Goal: Transaction & Acquisition: Book appointment/travel/reservation

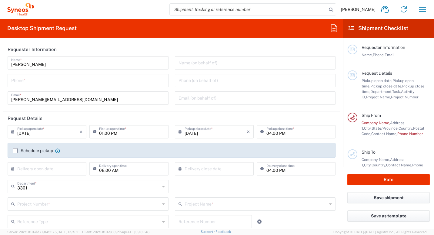
type input "INC Research Clin Svcs [GEOGRAPHIC_DATA]"
click at [428, 12] on button "button" at bounding box center [423, 9] width 15 height 15
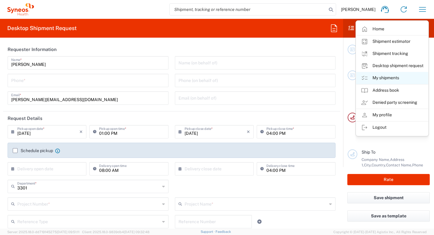
click at [399, 78] on link "My shipments" at bounding box center [392, 78] width 72 height 12
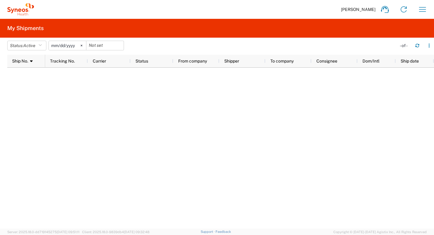
click at [143, 130] on div at bounding box center [239, 148] width 389 height 161
click at [175, 137] on div at bounding box center [239, 148] width 389 height 161
click at [424, 9] on icon "button" at bounding box center [423, 10] width 10 height 10
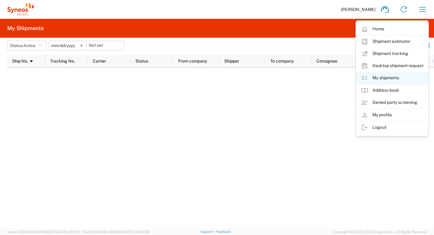
click at [393, 77] on link "My shipments" at bounding box center [392, 78] width 72 height 12
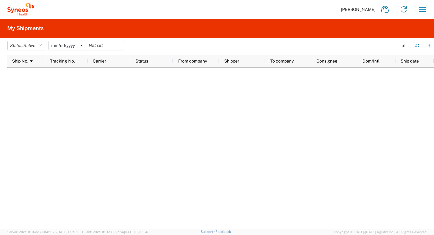
click at [258, 105] on div at bounding box center [239, 148] width 389 height 161
click at [287, 99] on div at bounding box center [239, 148] width 389 height 161
click at [419, 10] on icon "button" at bounding box center [423, 10] width 10 height 10
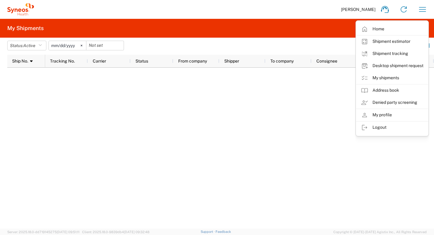
click at [247, 115] on div at bounding box center [239, 148] width 389 height 161
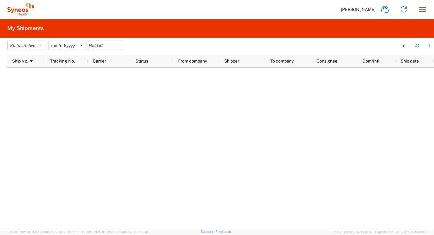
click at [314, 113] on div at bounding box center [239, 148] width 389 height 161
click at [263, 115] on div at bounding box center [239, 148] width 389 height 161
click at [420, 8] on icon "button" at bounding box center [423, 10] width 10 height 10
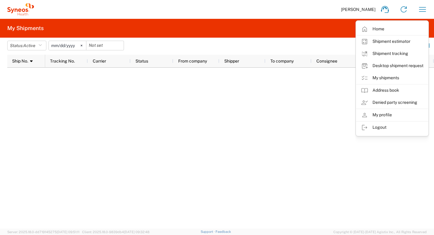
click at [184, 99] on div at bounding box center [239, 148] width 389 height 161
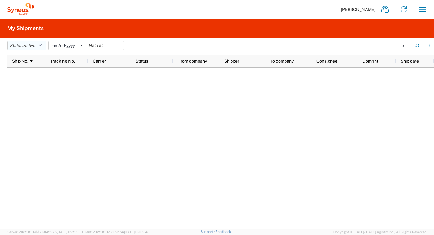
click at [31, 47] on span "Active" at bounding box center [29, 45] width 12 height 5
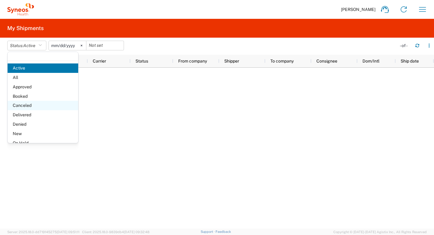
click at [30, 104] on span "Canceled" at bounding box center [43, 105] width 71 height 9
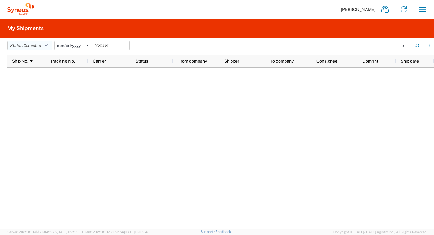
click at [47, 46] on icon "button" at bounding box center [45, 45] width 3 height 4
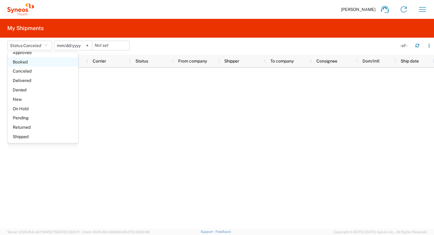
scroll to position [35, 0]
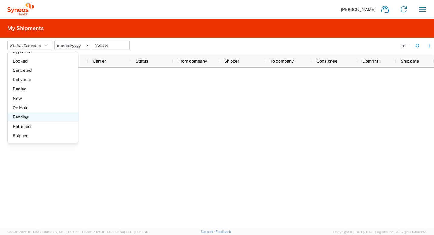
click at [35, 115] on span "Pending" at bounding box center [43, 116] width 71 height 9
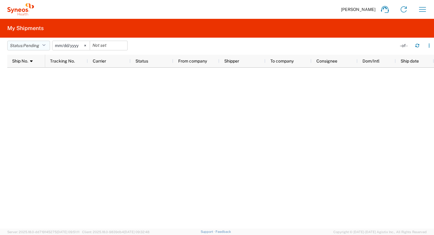
click at [42, 44] on button "Status: Pending" at bounding box center [28, 46] width 43 height 10
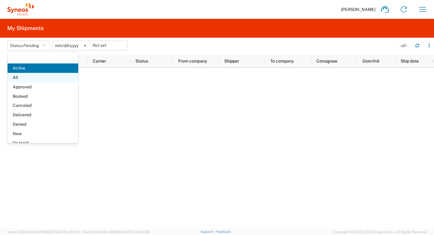
click at [39, 76] on span "All" at bounding box center [43, 77] width 71 height 9
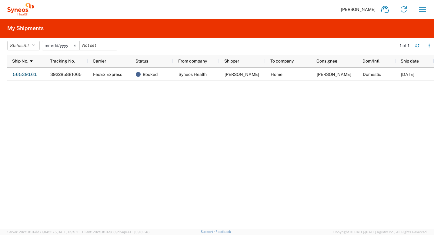
click at [140, 126] on div "392285881065 FedEx Express Booked Syneos Health [PERSON_NAME] Home [PERSON_NAME…" at bounding box center [239, 148] width 389 height 161
click at [141, 124] on div "392285881065 FedEx Express Booked Syneos Health [PERSON_NAME] Home [PERSON_NAME…" at bounding box center [239, 148] width 389 height 161
click at [162, 120] on div "392285881065 FedEx Express Booked Syneos Health [PERSON_NAME] Home [PERSON_NAME…" at bounding box center [239, 148] width 389 height 161
click at [188, 100] on div "392285881065 FedEx Express Booked Syneos Health [PERSON_NAME] Home [PERSON_NAME…" at bounding box center [239, 148] width 389 height 161
click at [189, 100] on div "392285881065 FedEx Express Booked Syneos Health [PERSON_NAME] Home [PERSON_NAME…" at bounding box center [239, 148] width 389 height 161
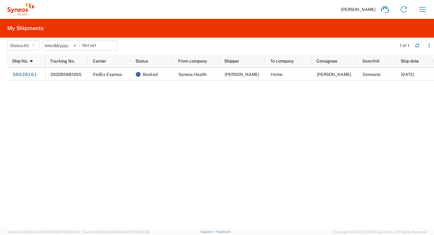
click at [189, 99] on div "392285881065 FedEx Express Booked Syneos Health [PERSON_NAME] Home [PERSON_NAME…" at bounding box center [239, 148] width 389 height 161
click at [244, 103] on div "392285881065 FedEx Express Booked Syneos Health [PERSON_NAME] Home [PERSON_NAME…" at bounding box center [239, 148] width 389 height 161
click at [349, 28] on agx-form-header "My Shipments" at bounding box center [217, 28] width 434 height 19
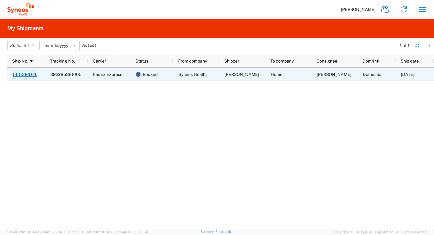
click at [24, 73] on link "56539161" at bounding box center [24, 75] width 25 height 10
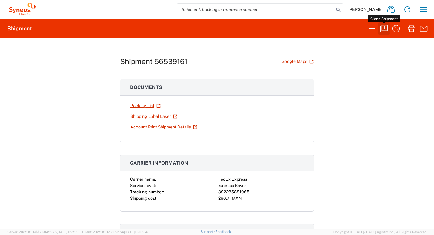
click at [384, 29] on icon "button" at bounding box center [384, 29] width 10 height 10
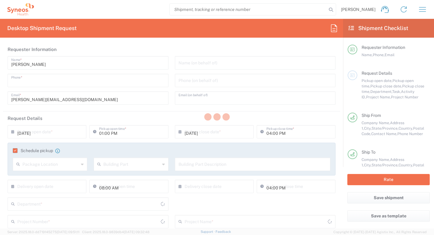
type input "5543403794"
type input "[EMAIL_ADDRESS][DOMAIN_NAME]"
type input "11:00 AM"
type input "Project"
type input "3301 DEPARTMENTAL EXPENSE"
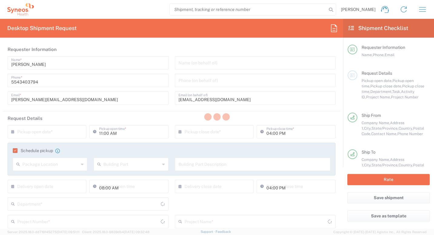
type textarea "[PERSON_NAME][EMAIL_ADDRESS][DOMAIN_NAME]"
type input "Syneos Health"
type input "[STREET_ADDRESS][PERSON_NAME]"
type input "[GEOGRAPHIC_DATA], [GEOGRAPHIC_DATA]"
type input "Tlalnepantla"
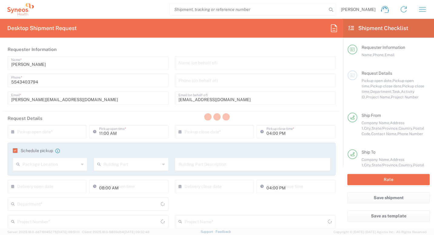
type input "[GEOGRAPHIC_DATA]"
type input "54060"
type input "[PERSON_NAME]"
type input "5565990091"
type input "Home"
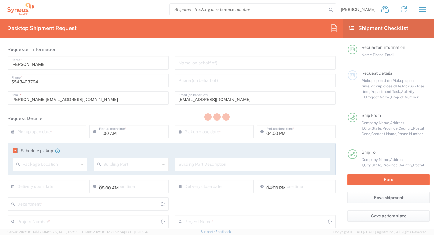
type input "Primera Cerrada de Prolongación Abasolo 142 Casa 18"
type input "Colinas del Bosque Tlalpan"
type input "[GEOGRAPHIC_DATA]"
type input "14608"
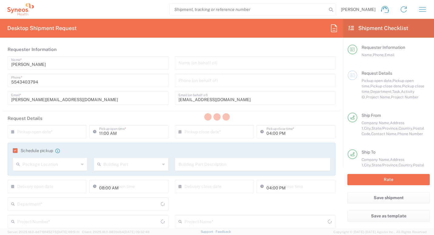
type input "[PERSON_NAME]"
type input "5543403794"
type input "[PERSON_NAME][EMAIL_ADDRESS][DOMAIN_NAME]"
type input "Sender/Shipper"
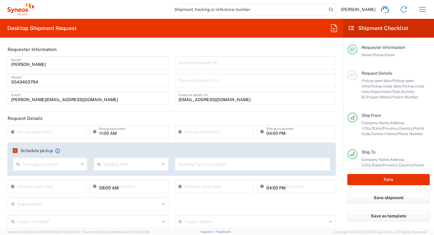
type input "[GEOGRAPHIC_DATA]"
type input "Federal District"
type input "Envelope"
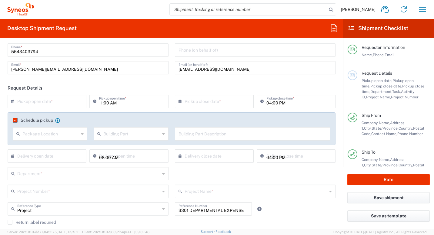
scroll to position [273, 0]
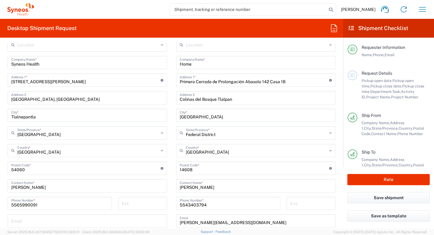
click at [251, 154] on input "[GEOGRAPHIC_DATA]" at bounding box center [256, 150] width 141 height 11
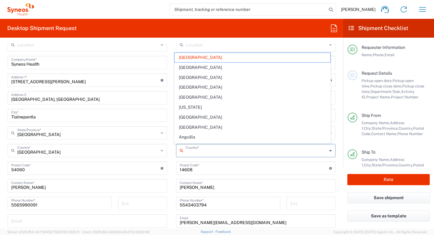
click at [2, 151] on form "Requester Information [PERSON_NAME] Name * [PHONE_NUMBER] Phone * [PERSON_NAME]…" at bounding box center [171, 135] width 343 height 186
type input "[GEOGRAPHIC_DATA]"
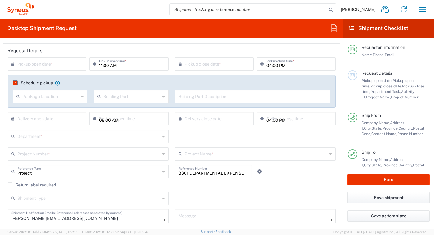
scroll to position [61, 0]
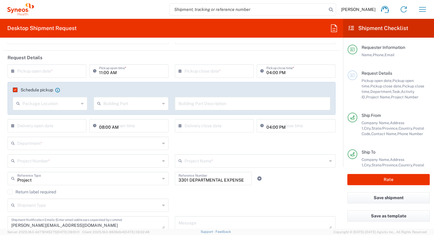
click at [69, 103] on input "text" at bounding box center [50, 103] width 56 height 11
click at [221, 103] on input "text" at bounding box center [253, 103] width 149 height 11
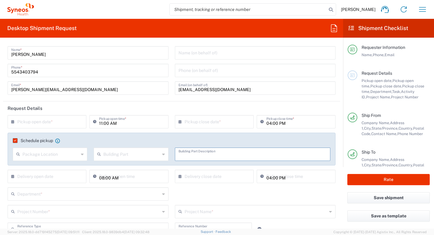
scroll to position [0, 0]
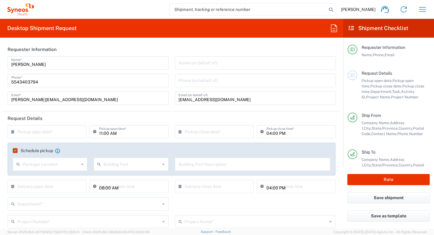
drag, startPoint x: 52, startPoint y: 131, endPoint x: 7, endPoint y: 143, distance: 46.9
click at [52, 131] on input "text" at bounding box center [48, 131] width 62 height 11
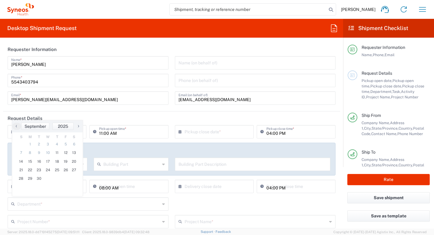
scroll to position [30, 0]
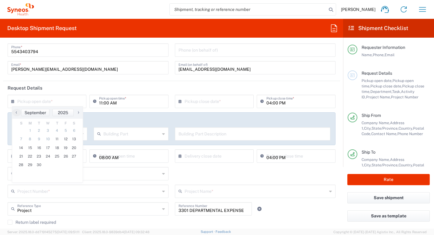
click at [320, 79] on agx-form-section "Requester Information [PERSON_NAME] Name * [PHONE_NUMBER] Phone * [PERSON_NAME]…" at bounding box center [171, 46] width 337 height 69
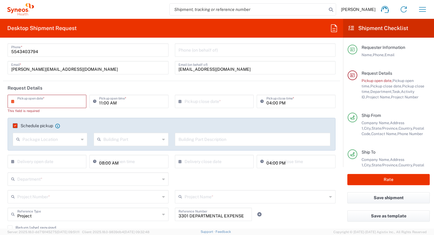
click at [37, 103] on input "text" at bounding box center [48, 101] width 62 height 11
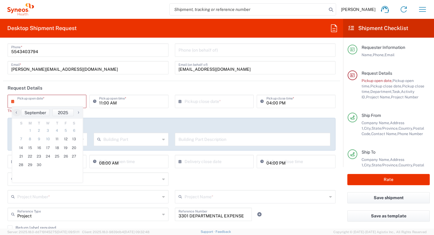
click at [37, 102] on input "text" at bounding box center [48, 101] width 62 height 11
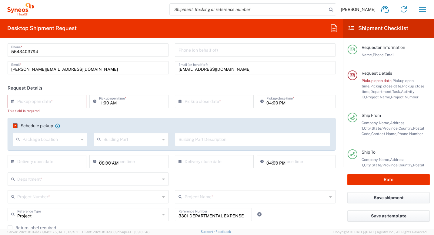
click at [37, 101] on input "text" at bounding box center [48, 101] width 62 height 11
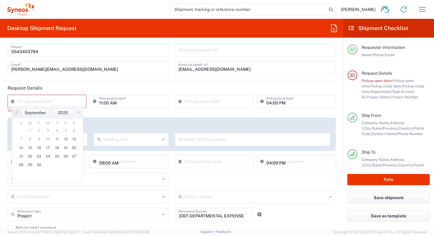
click at [335, 114] on main "× Pickup open date * This field is required Cancel Apply 11:00 AM Pickup open t…" at bounding box center [171, 183] width 337 height 176
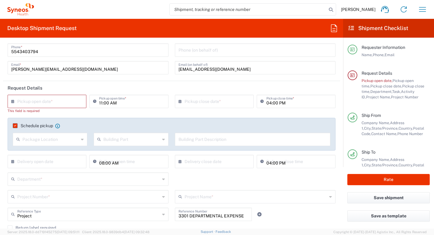
scroll to position [61, 0]
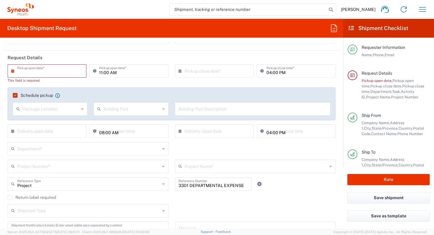
click at [62, 70] on input "text" at bounding box center [48, 70] width 62 height 11
click at [59, 72] on input "text" at bounding box center [48, 70] width 62 height 11
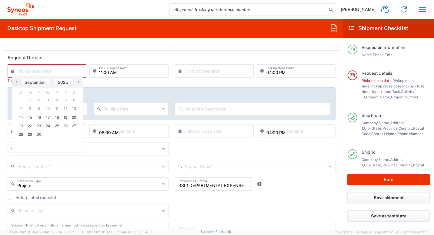
click at [59, 72] on input "text" at bounding box center [48, 70] width 62 height 11
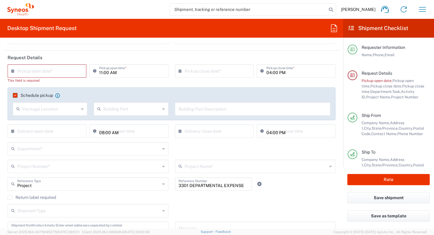
click at [59, 72] on input "text" at bounding box center [48, 70] width 62 height 11
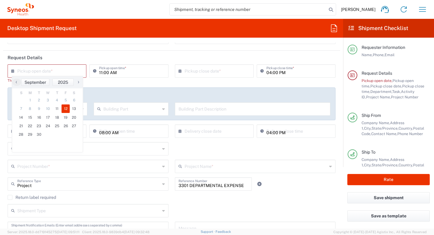
click at [65, 110] on span "12" at bounding box center [66, 108] width 8 height 8
type input "[DATE]"
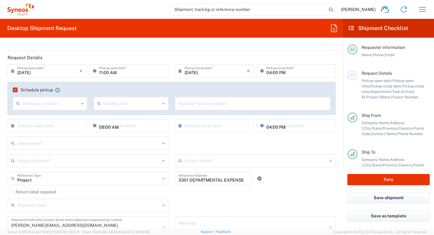
click at [128, 74] on input "11:00 AM" at bounding box center [132, 70] width 66 height 11
click at [131, 74] on input "11:00 AM" at bounding box center [132, 70] width 66 height 11
click at [127, 72] on input "11:00 AM" at bounding box center [132, 70] width 66 height 11
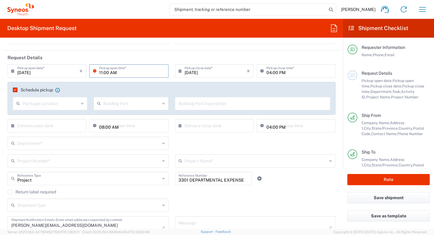
click at [102, 71] on input "11:00 AM" at bounding box center [132, 70] width 66 height 11
type input "10:00 AM"
click at [332, 138] on div "Department * 3000 3100 3109 3110 3111 3112 3125 3130 3135 3136 3150 3155 3165 3…" at bounding box center [172, 145] width 335 height 18
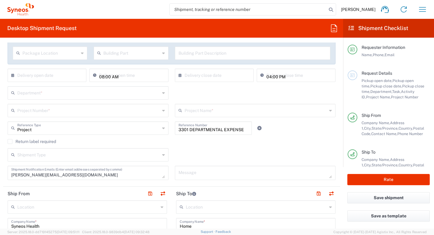
scroll to position [152, 0]
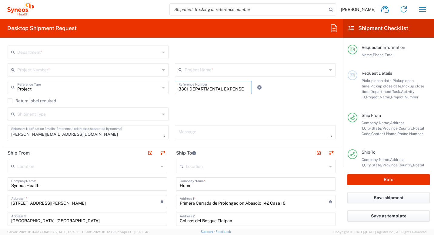
drag, startPoint x: 242, startPoint y: 89, endPoint x: 199, endPoint y: 92, distance: 43.2
click at [164, 81] on div "Project Reference Type Project Account Type Activity ID Airline Appointment Num…" at bounding box center [172, 90] width 335 height 18
click at [238, 114] on div "Shipment Type Batch Regular" at bounding box center [172, 116] width 335 height 18
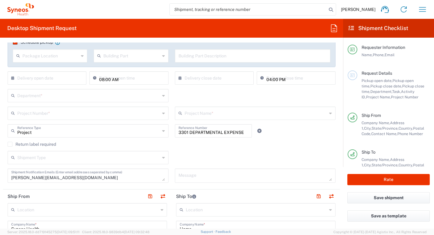
scroll to position [91, 0]
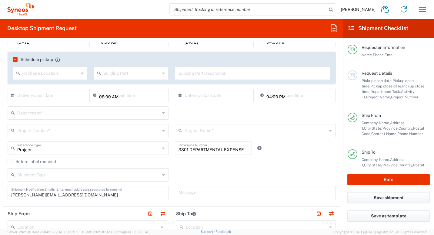
click at [111, 115] on input "text" at bounding box center [88, 112] width 143 height 11
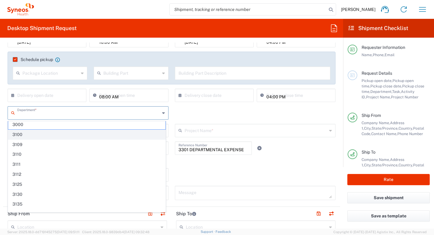
scroll to position [0, 0]
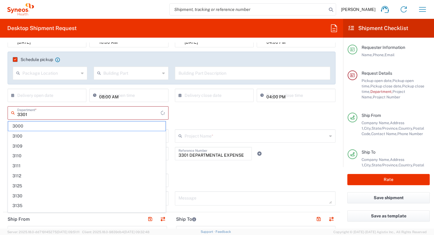
click at [110, 113] on input "3301" at bounding box center [88, 112] width 143 height 11
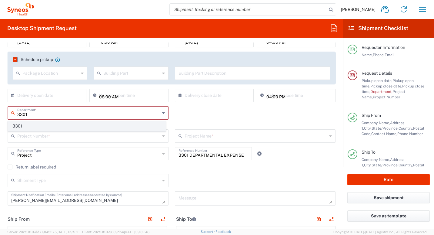
type input "3301"
click at [75, 126] on span "3301" at bounding box center [86, 125] width 157 height 9
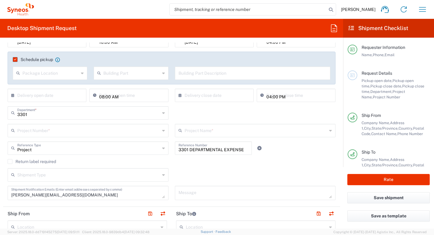
click at [243, 149] on input "3301 DEPARTMENTAL EXPENSE" at bounding box center [214, 147] width 70 height 11
drag, startPoint x: 242, startPoint y: 151, endPoint x: 164, endPoint y: 154, distance: 78.6
click at [164, 154] on div "Project Reference Type Project Account Type Activity ID Airline Appointment Num…" at bounding box center [172, 150] width 335 height 18
click at [287, 144] on div "Project Reference Type Project Account Type Activity ID Airline Appointment Num…" at bounding box center [172, 150] width 335 height 18
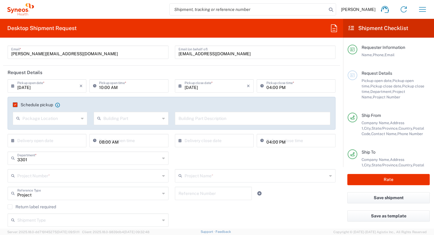
scroll to position [61, 0]
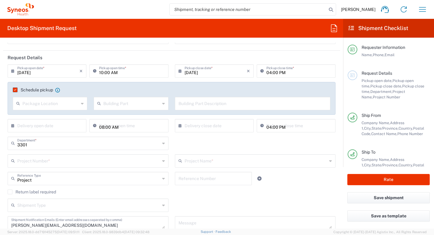
click at [285, 191] on agx-checkbox-control "Return label required" at bounding box center [172, 191] width 328 height 5
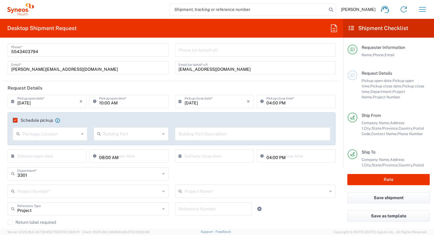
scroll to position [0, 0]
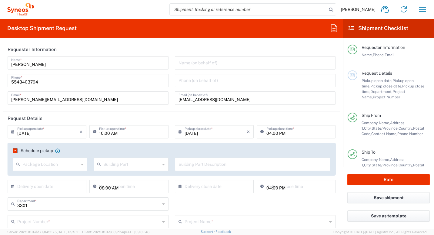
click at [244, 102] on input "[EMAIL_ADDRESS][DOMAIN_NAME]" at bounding box center [256, 97] width 154 height 11
type input "f"
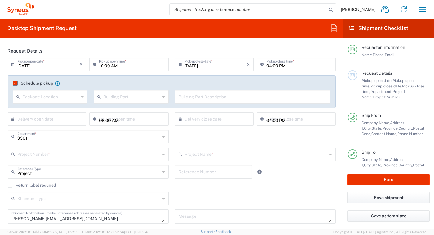
scroll to position [72, 0]
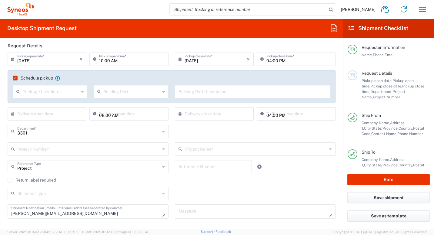
drag, startPoint x: 64, startPoint y: 145, endPoint x: 62, endPoint y: 148, distance: 3.5
click at [64, 145] on input "text" at bounding box center [88, 148] width 143 height 11
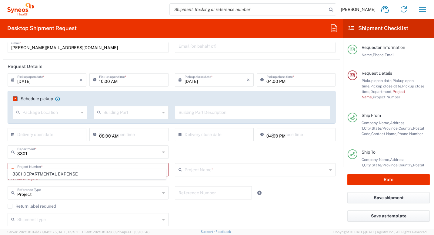
scroll to position [42, 0]
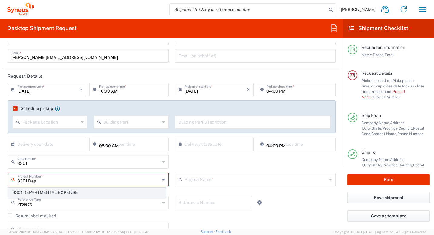
click at [83, 191] on span "3301 DEPARTMENTAL EXPENSE" at bounding box center [86, 192] width 157 height 9
type input "3301 DEPARTMENTAL EXPENSE"
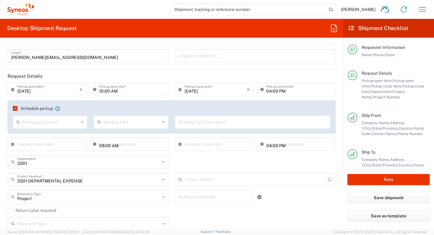
type input "3301 DEPARTMENTAL EXPENSE"
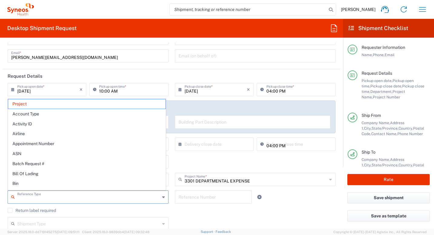
drag, startPoint x: 41, startPoint y: 198, endPoint x: 22, endPoint y: 198, distance: 19.1
click at [22, 198] on input "text" at bounding box center [88, 196] width 143 height 11
click at [323, 197] on div "Reference Type Project Account Type Activity ID Airline Appointment Number ASN …" at bounding box center [172, 199] width 335 height 18
type input "Project"
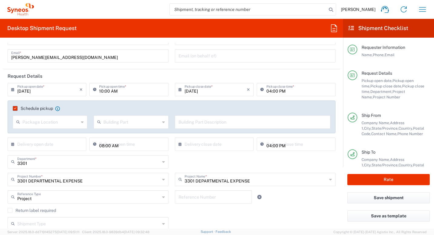
click at [59, 200] on input "Project" at bounding box center [88, 196] width 143 height 11
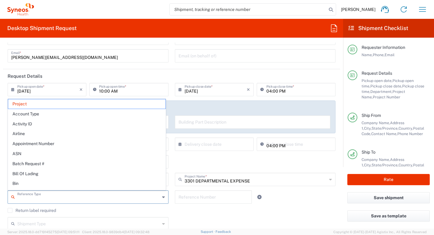
click at [328, 203] on div "Reference Type Project Account Type Activity ID Airline Appointment Number ASN …" at bounding box center [172, 199] width 335 height 18
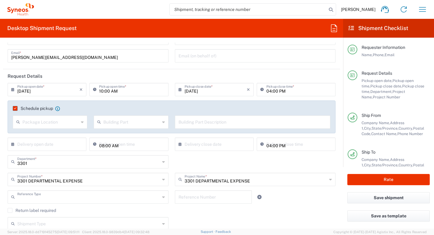
type input "Project"
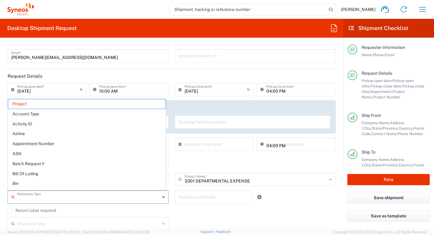
click at [36, 199] on input "text" at bounding box center [88, 196] width 143 height 11
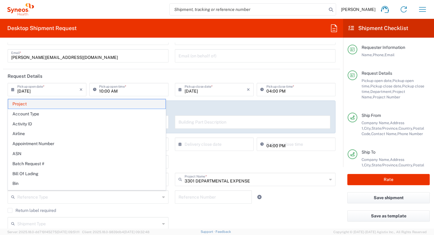
click at [39, 103] on span "Project" at bounding box center [86, 103] width 157 height 9
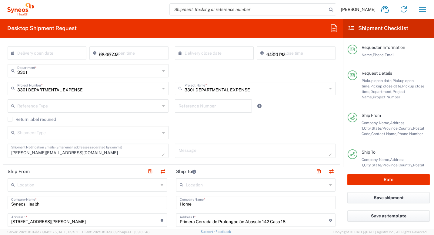
scroll to position [163, 0]
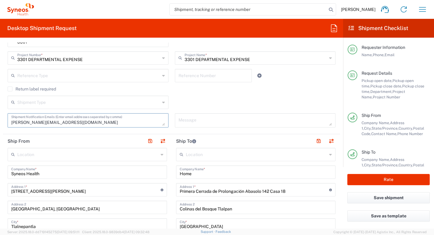
drag, startPoint x: 105, startPoint y: 123, endPoint x: 3, endPoint y: 120, distance: 102.2
click at [3, 120] on form "Requester Information [PERSON_NAME] Name * [PHONE_NUMBER] Phone * [PERSON_NAME]…" at bounding box center [171, 135] width 343 height 186
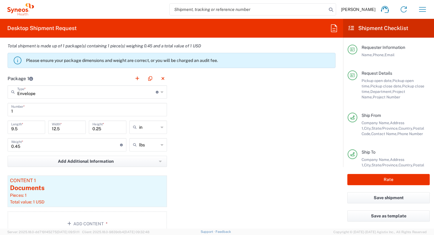
scroll to position [558, 0]
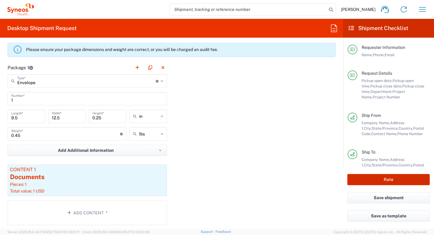
click at [388, 180] on button "Rate" at bounding box center [389, 179] width 83 height 11
type input "3301 DEPARTMENTAL EXPENSE"
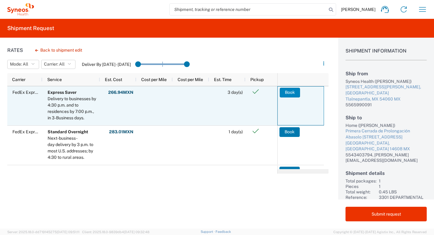
click at [293, 92] on button "Book" at bounding box center [290, 93] width 20 height 10
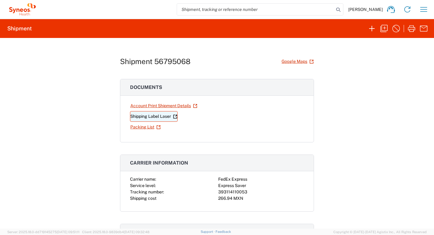
click at [159, 116] on link "Shipping Label Laser" at bounding box center [154, 116] width 48 height 11
